Goal: Navigation & Orientation: Find specific page/section

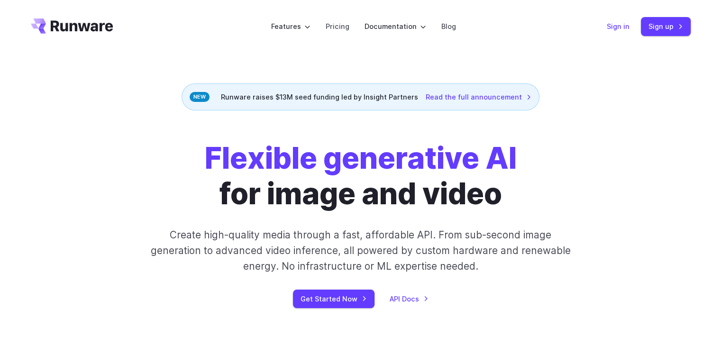
click at [612, 29] on link "Sign in" at bounding box center [618, 26] width 23 height 11
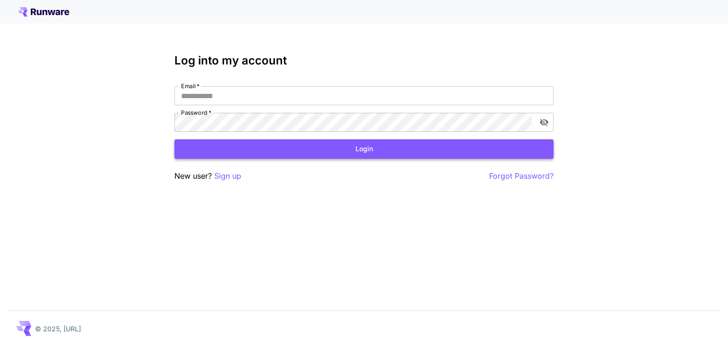
type input "**********"
click at [446, 142] on button "Login" at bounding box center [363, 148] width 379 height 19
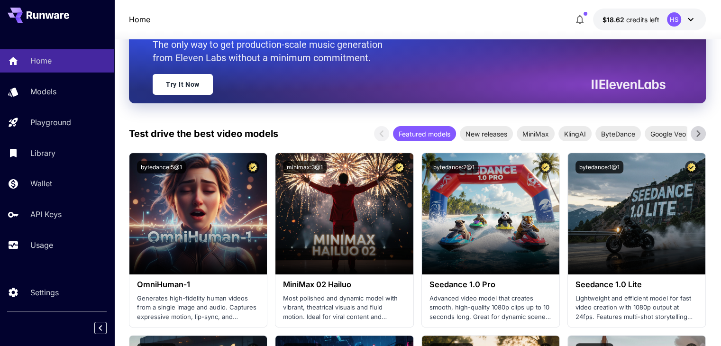
scroll to position [237, 0]
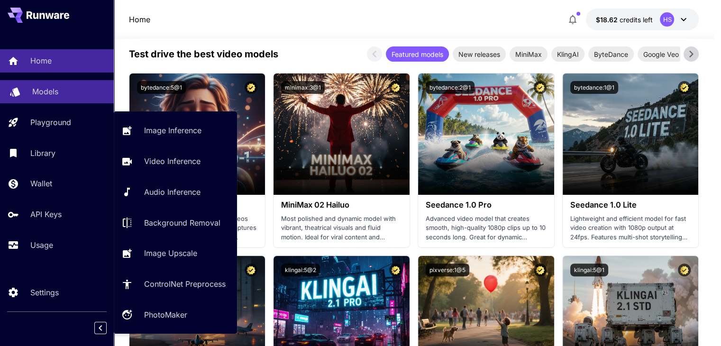
click at [58, 101] on link "Models" at bounding box center [57, 91] width 114 height 23
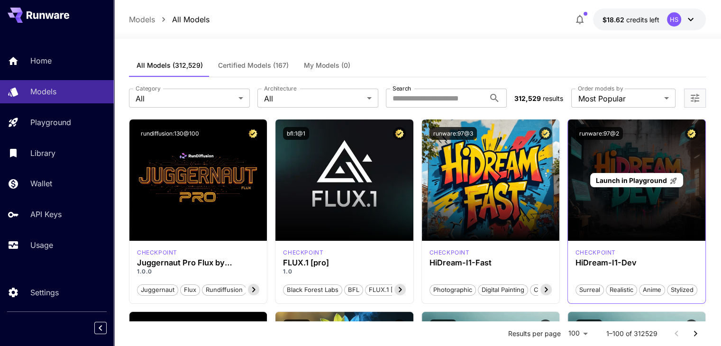
scroll to position [47, 0]
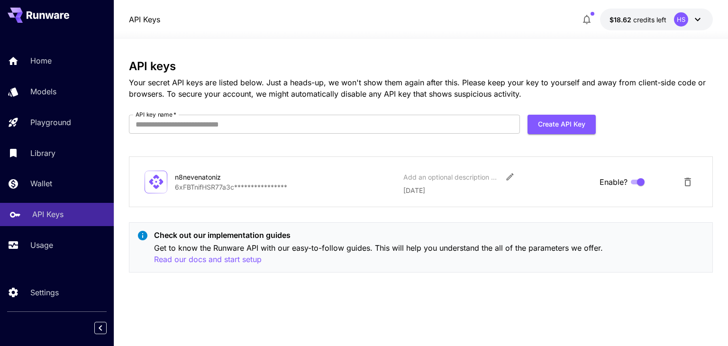
click at [40, 212] on p "API Keys" at bounding box center [47, 214] width 31 height 11
click at [48, 291] on p "Settings" at bounding box center [46, 292] width 28 height 11
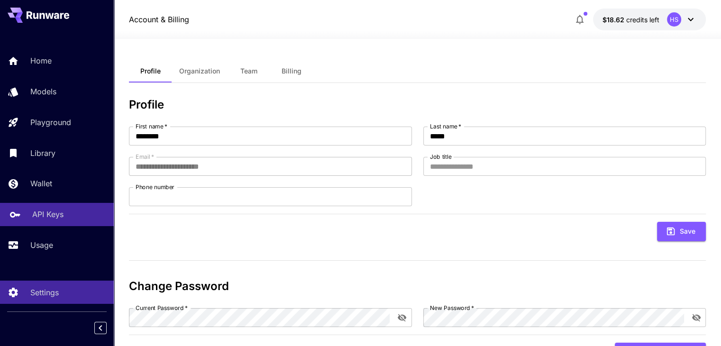
click at [49, 214] on p "API Keys" at bounding box center [47, 214] width 31 height 11
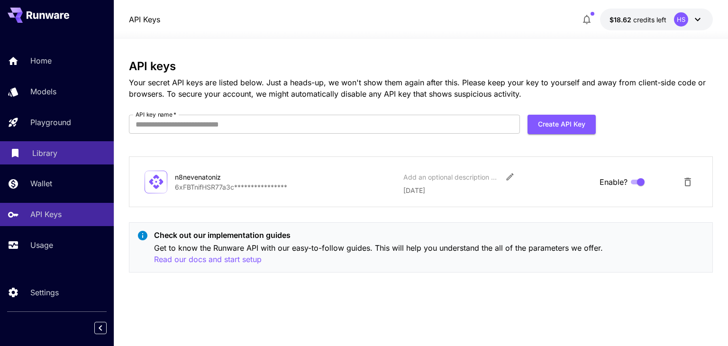
click at [53, 157] on p "Library" at bounding box center [44, 152] width 25 height 11
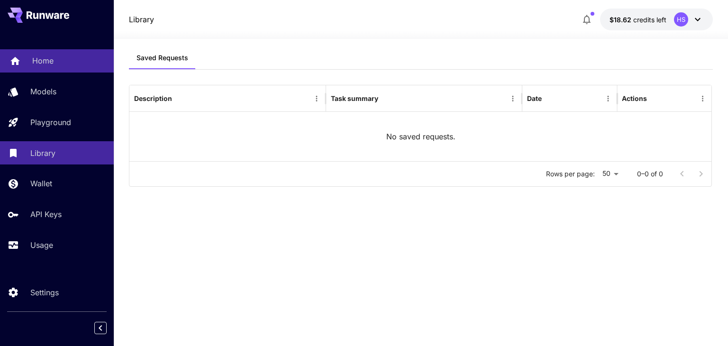
click at [38, 55] on p "Home" at bounding box center [42, 60] width 21 height 11
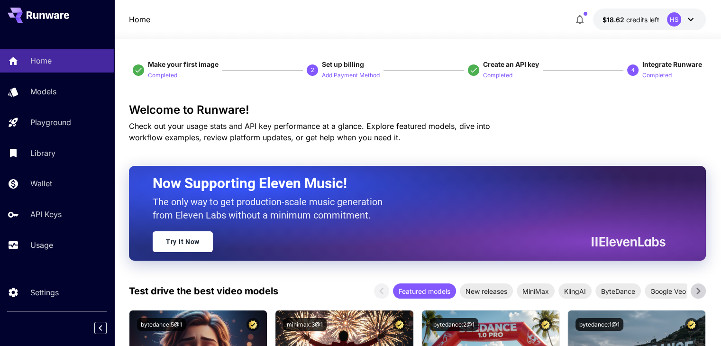
click at [695, 10] on button "$18.62 credits left HS" at bounding box center [649, 20] width 113 height 22
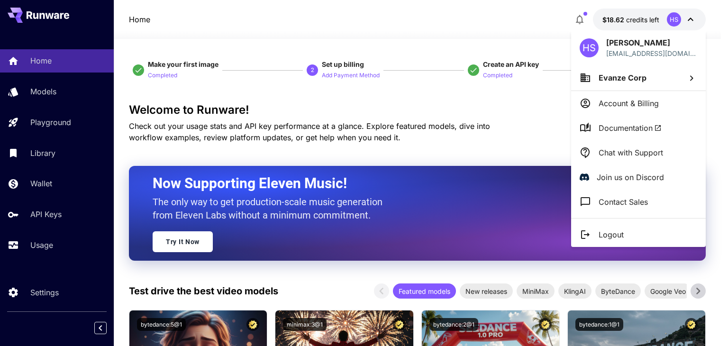
click at [642, 127] on span "Documentation" at bounding box center [630, 127] width 63 height 11
